Goal: Book appointment/travel/reservation

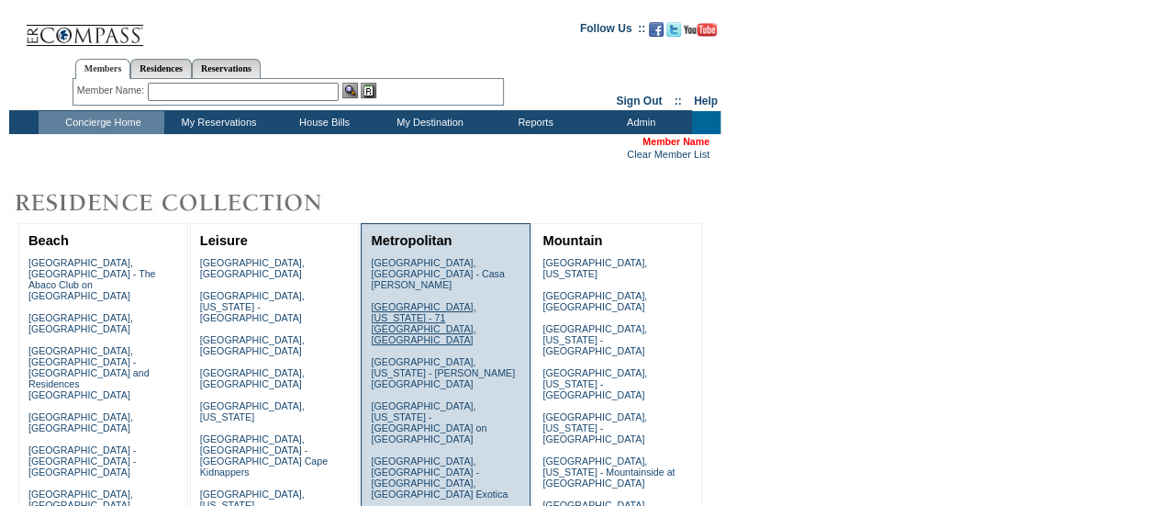
scroll to position [367, 0]
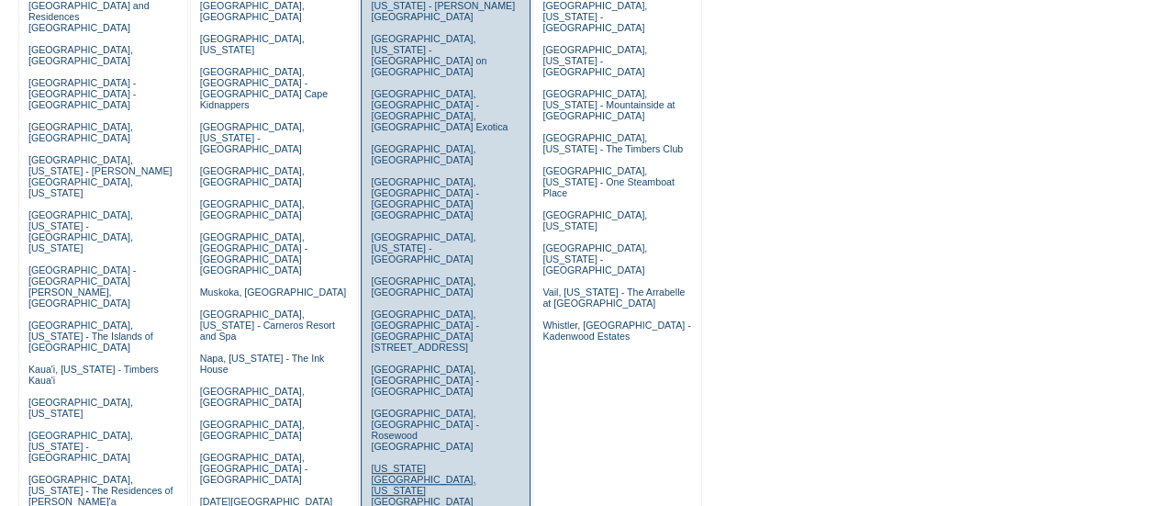
click at [408, 462] on link "[US_STATE][GEOGRAPHIC_DATA], [US_STATE][GEOGRAPHIC_DATA]" at bounding box center [423, 484] width 105 height 44
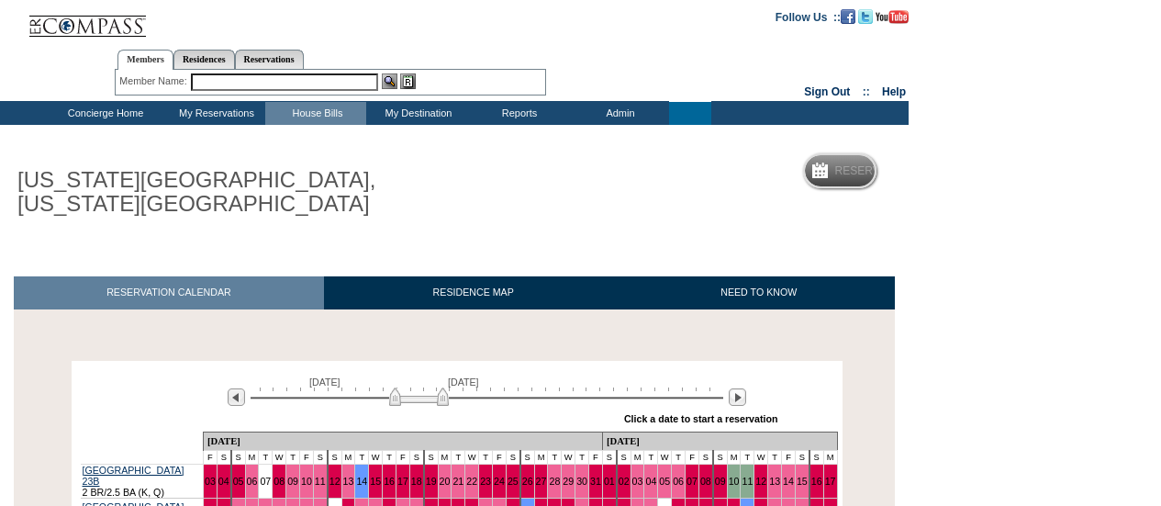
scroll to position [367, 0]
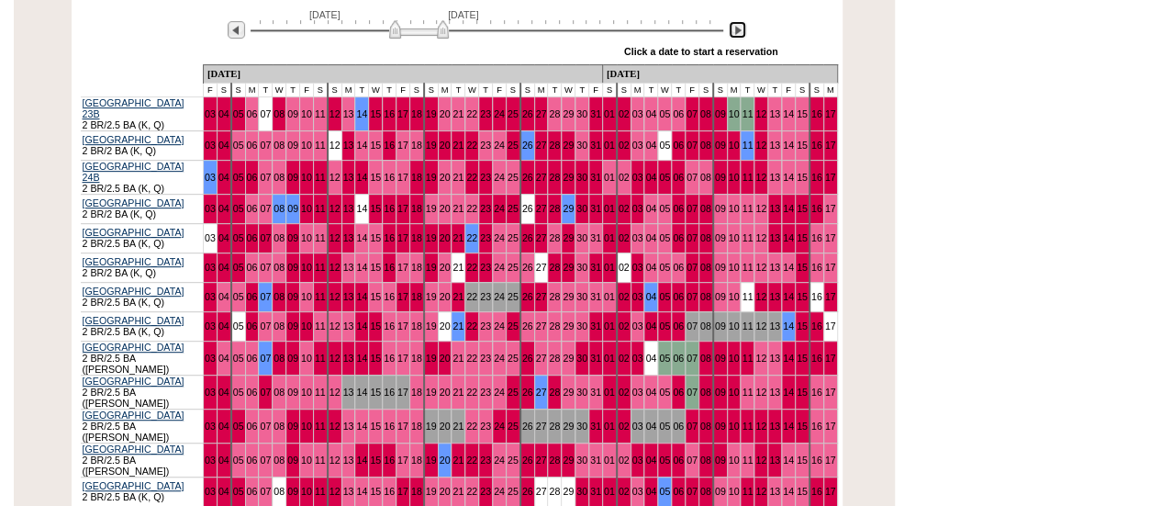
click at [734, 28] on img at bounding box center [736, 29] width 17 height 17
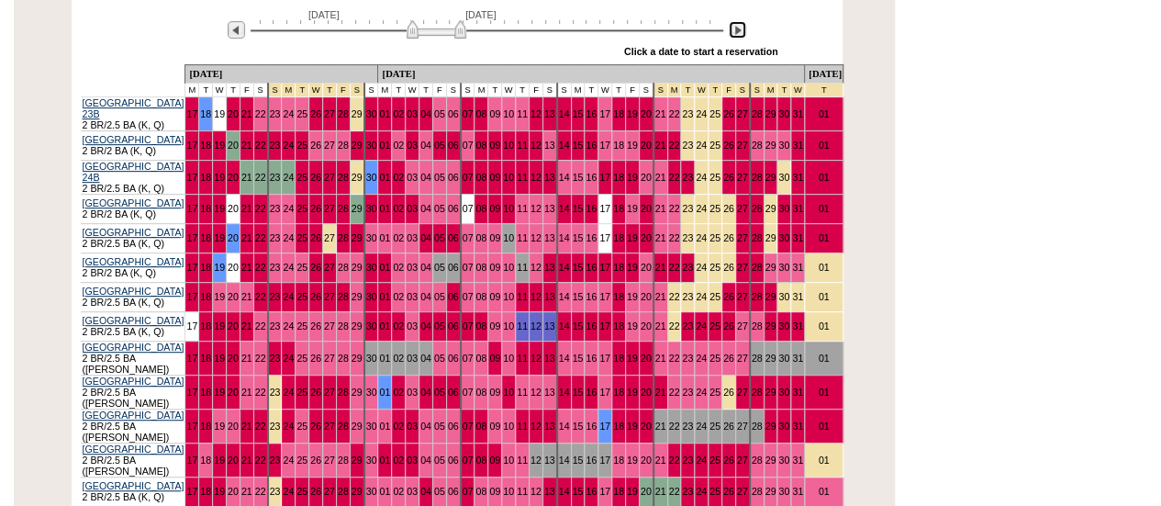
click at [734, 28] on img at bounding box center [736, 29] width 17 height 17
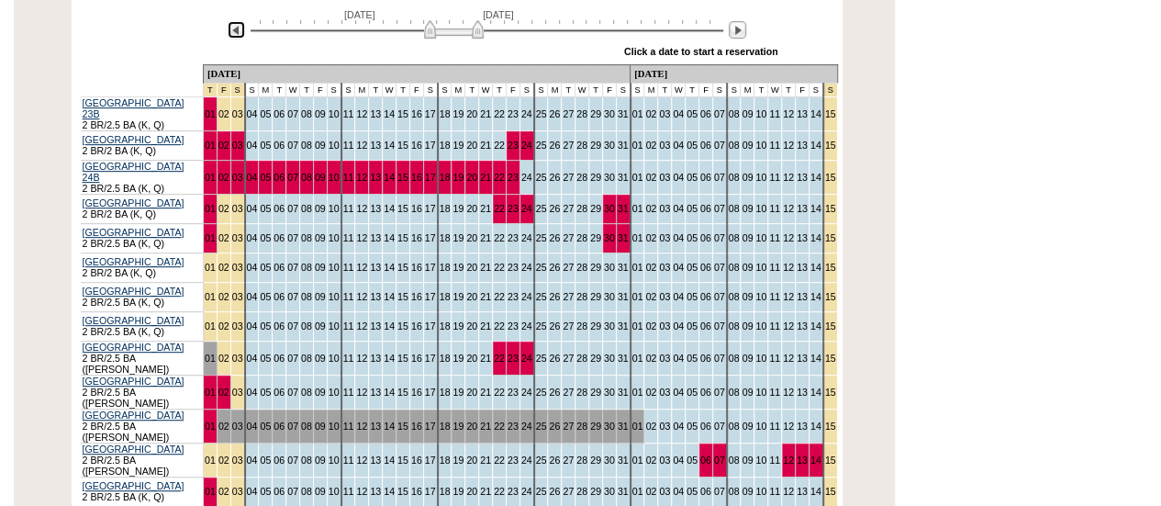
click at [240, 38] on img at bounding box center [236, 29] width 17 height 17
